Goal: Task Accomplishment & Management: Complete application form

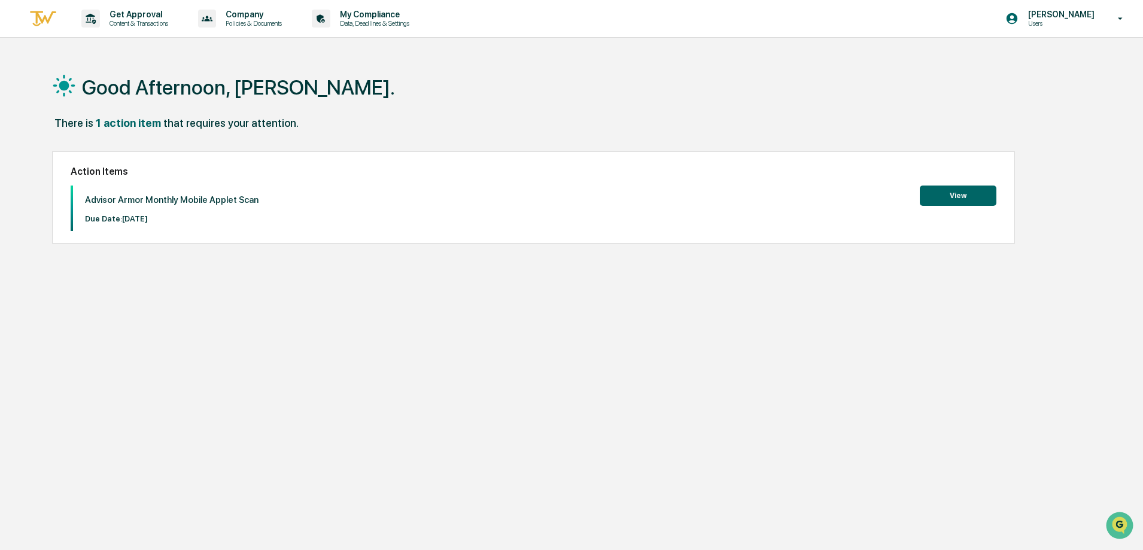
click at [936, 196] on button "View" at bounding box center [958, 196] width 77 height 20
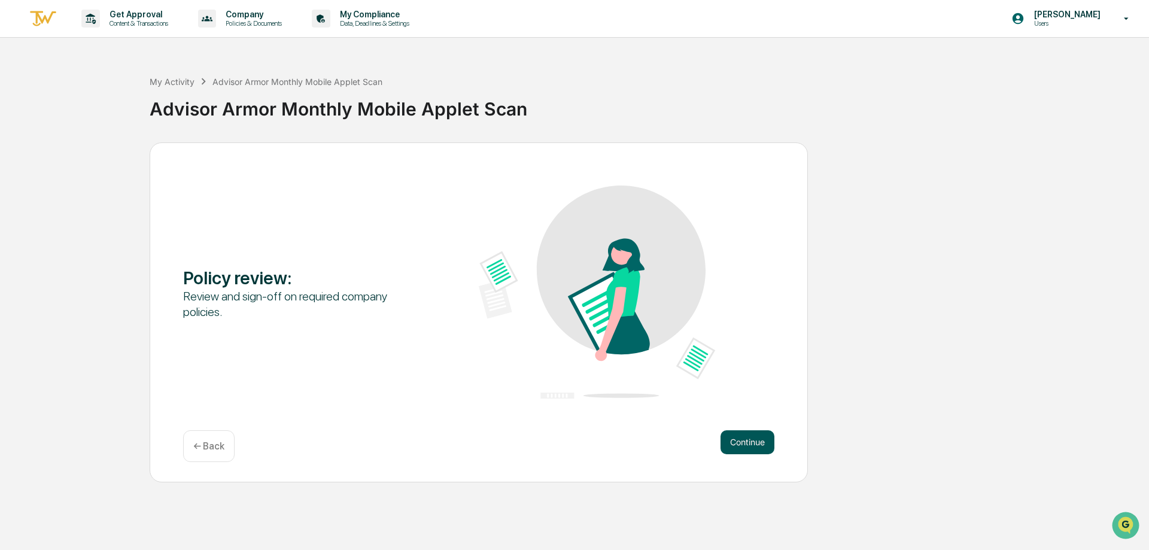
click at [755, 435] on button "Continue" at bounding box center [748, 442] width 54 height 24
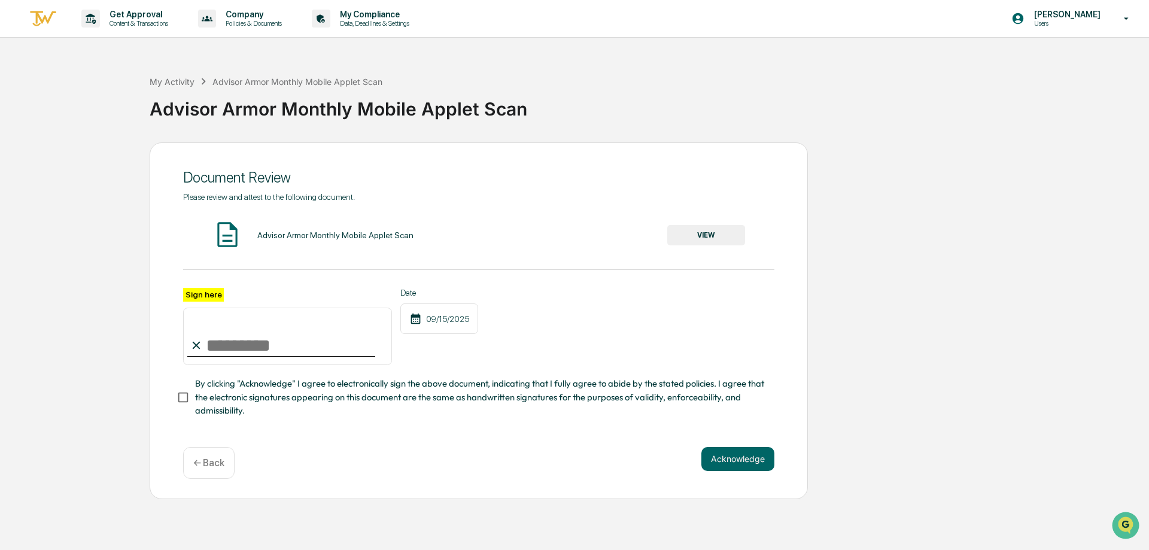
click at [239, 336] on input "Sign here" at bounding box center [287, 336] width 209 height 57
type input "**********"
click at [733, 469] on button "Acknowledge" at bounding box center [737, 459] width 73 height 24
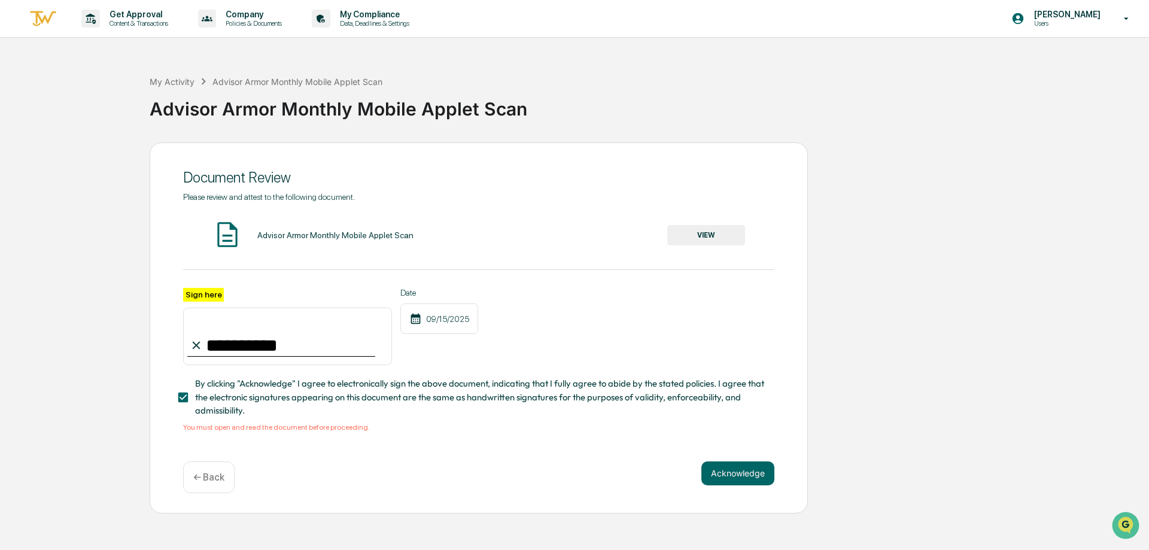
click at [695, 241] on button "VIEW" at bounding box center [706, 235] width 78 height 20
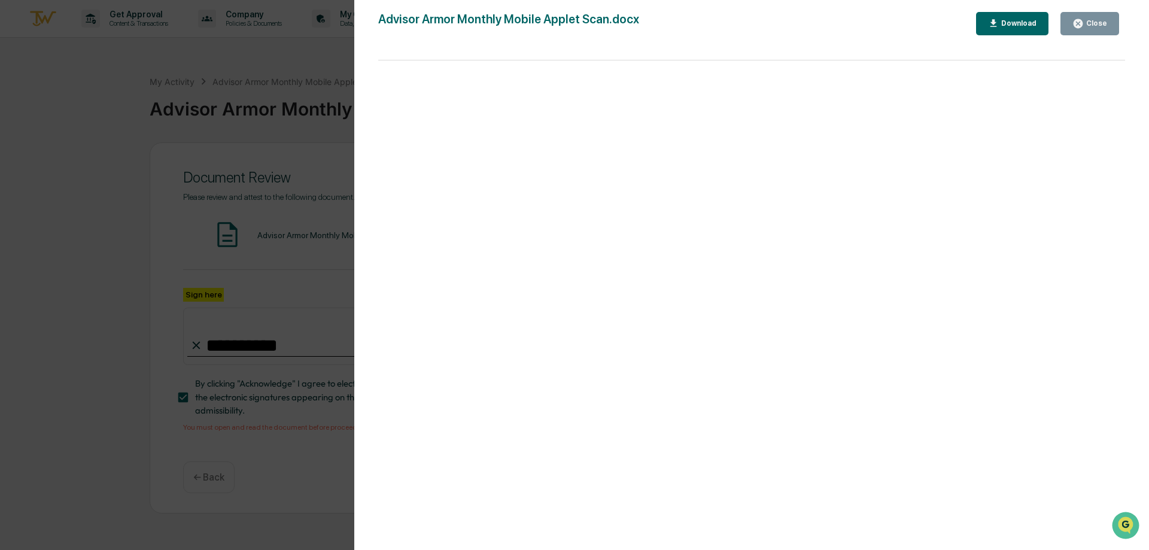
click at [1092, 30] on button "Close" at bounding box center [1090, 23] width 59 height 23
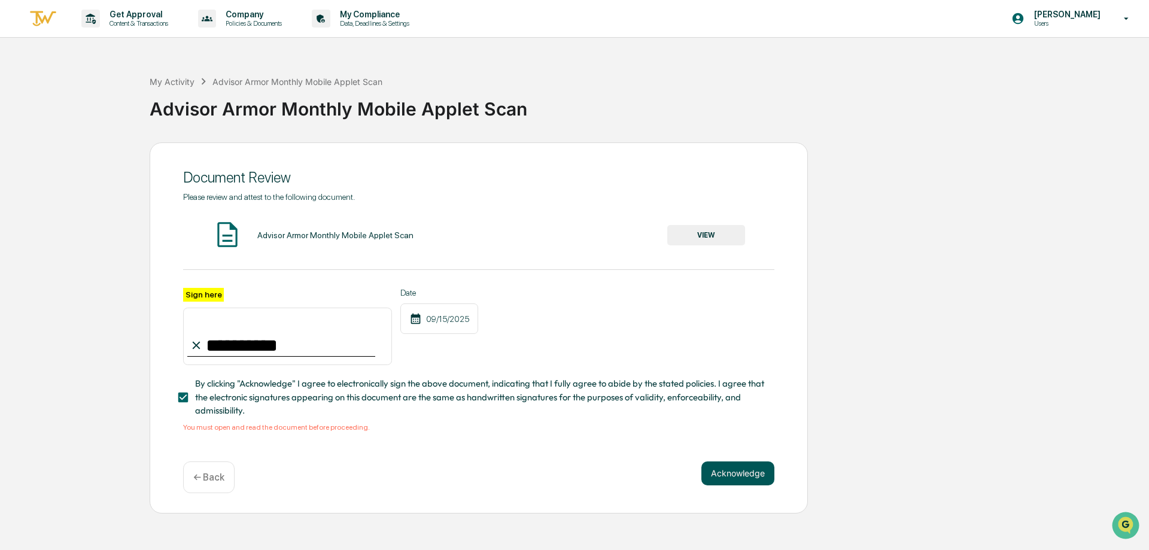
click at [717, 478] on button "Acknowledge" at bounding box center [737, 473] width 73 height 24
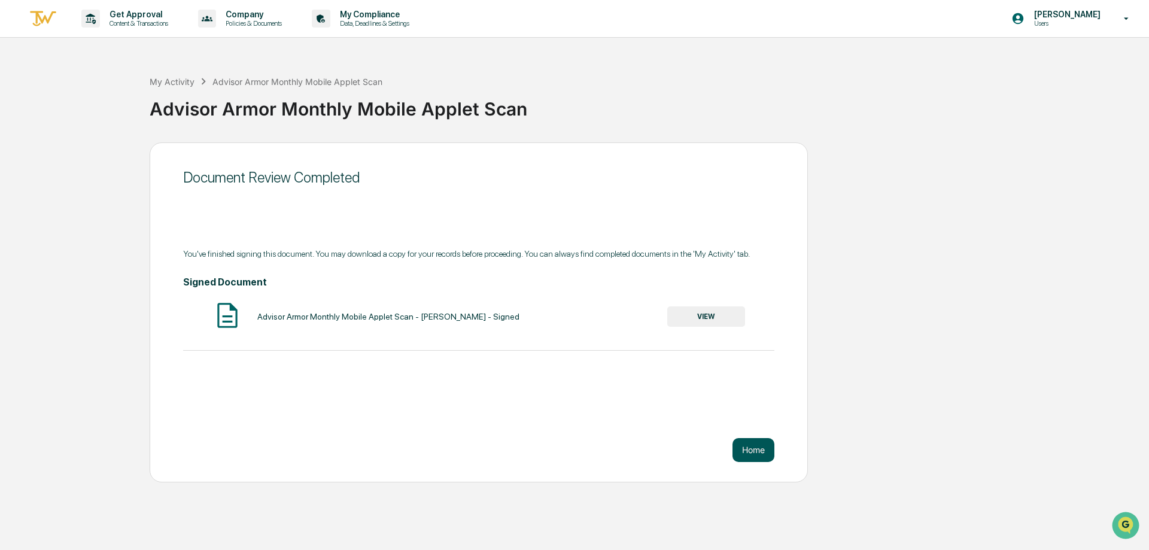
click at [751, 452] on button "Home" at bounding box center [754, 450] width 42 height 24
